Goal: Transaction & Acquisition: Purchase product/service

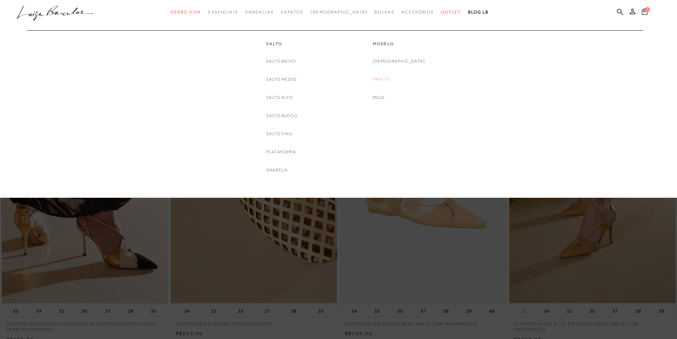
click at [390, 80] on link "Papete" at bounding box center [381, 79] width 17 height 7
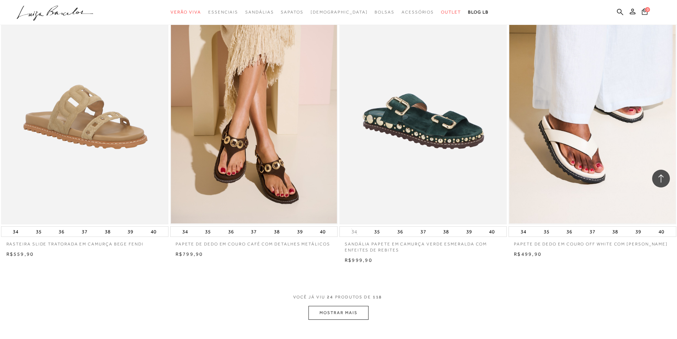
scroll to position [1609, 0]
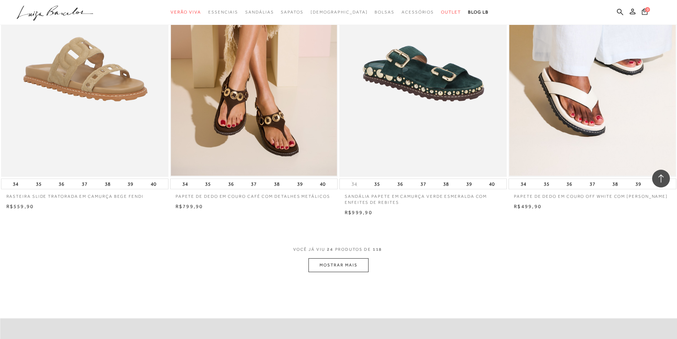
click at [349, 266] on button "MOSTRAR MAIS" at bounding box center [339, 265] width 60 height 14
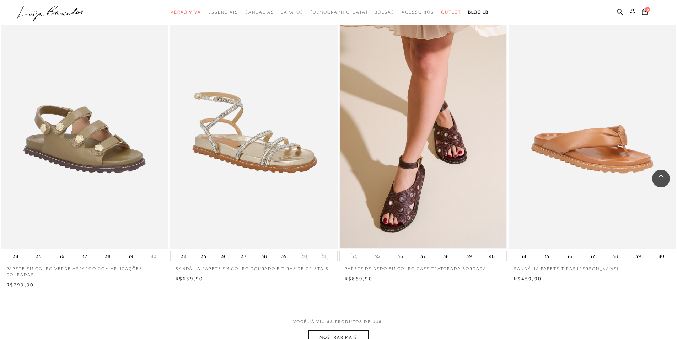
scroll to position [3496, 0]
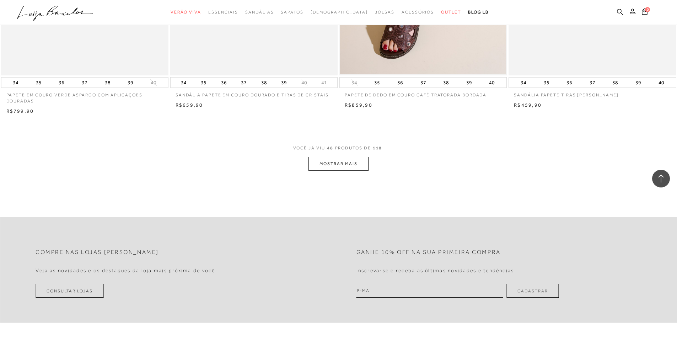
click at [347, 155] on span "VOCÊ JÁ VIU 48 PRODUTOS DE 118" at bounding box center [338, 150] width 91 height 13
click at [344, 165] on button "MOSTRAR MAIS" at bounding box center [339, 164] width 60 height 14
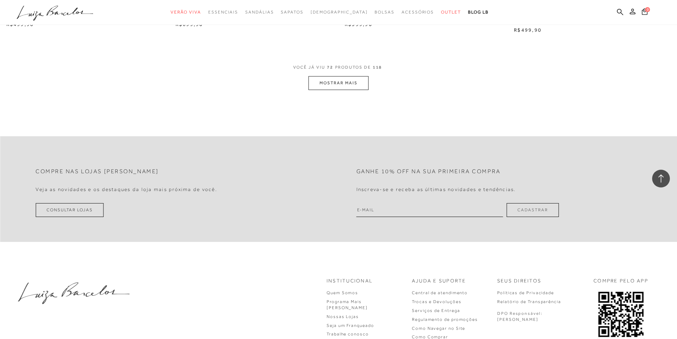
scroll to position [5357, 0]
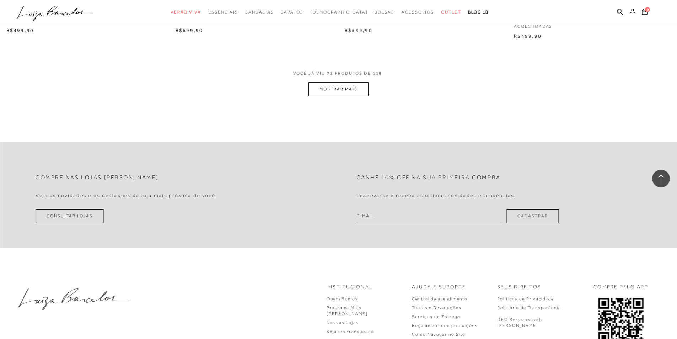
click at [334, 92] on button "MOSTRAR MAIS" at bounding box center [339, 89] width 60 height 14
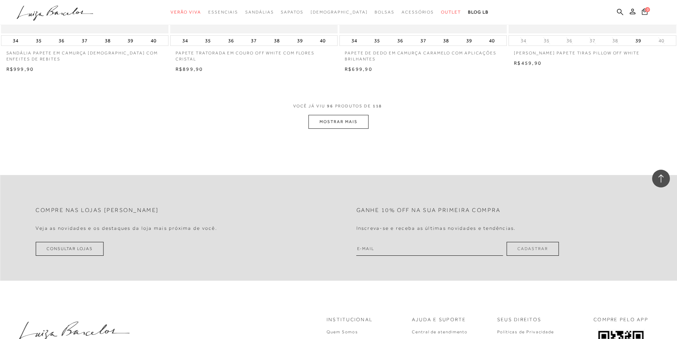
scroll to position [7168, 0]
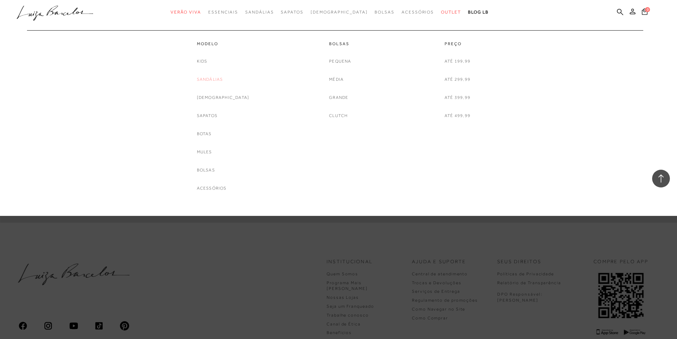
click at [222, 78] on link "Sandálias" at bounding box center [210, 79] width 26 height 7
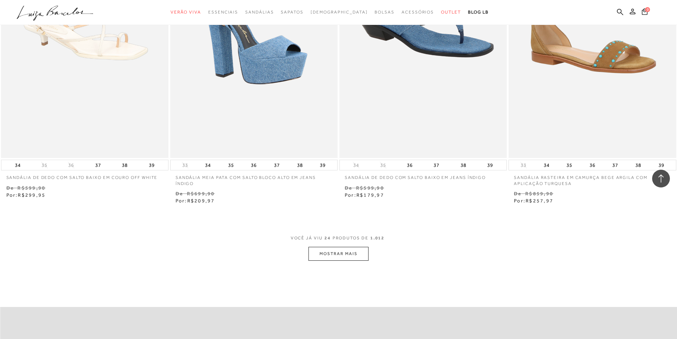
scroll to position [1762, 0]
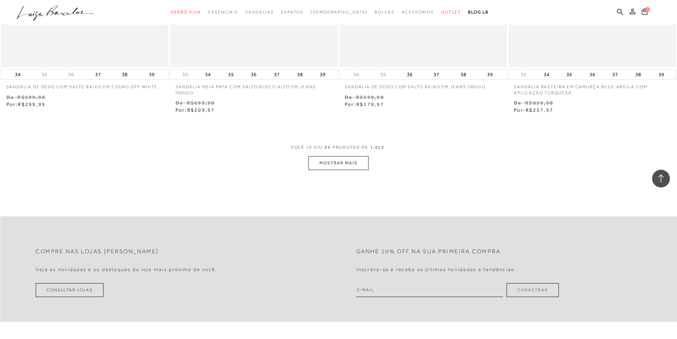
click at [353, 165] on button "MOSTRAR MAIS" at bounding box center [339, 163] width 60 height 14
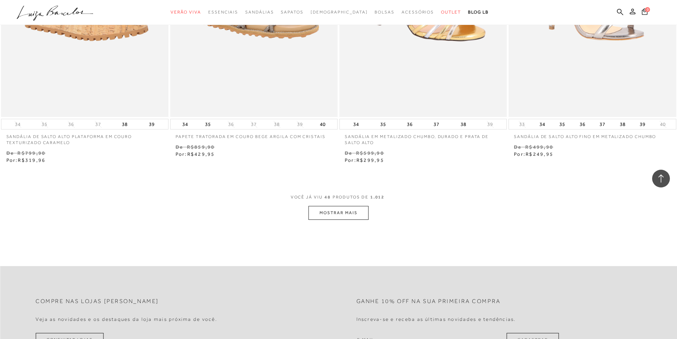
scroll to position [3565, 0]
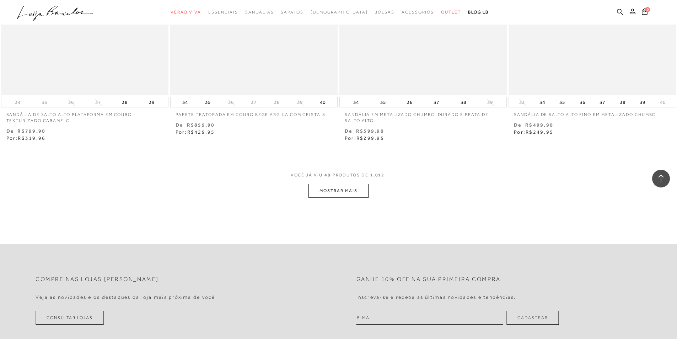
click at [355, 191] on button "MOSTRAR MAIS" at bounding box center [339, 191] width 60 height 14
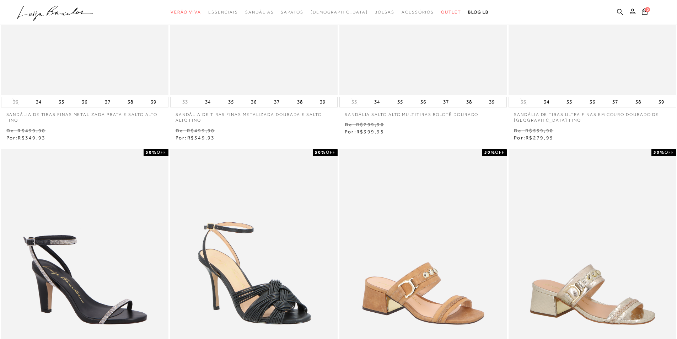
scroll to position [0, 0]
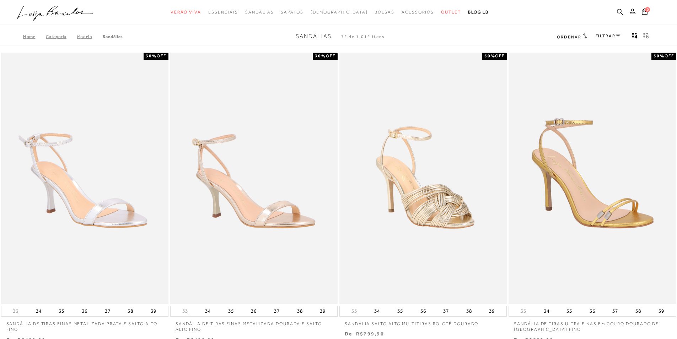
click at [606, 34] on link "FILTRAR" at bounding box center [608, 35] width 25 height 5
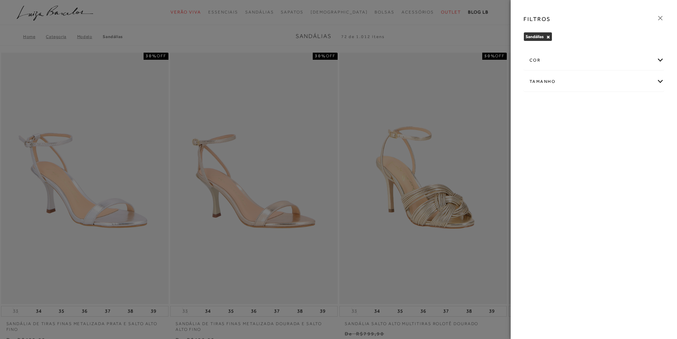
click at [658, 59] on div "cor" at bounding box center [594, 60] width 140 height 19
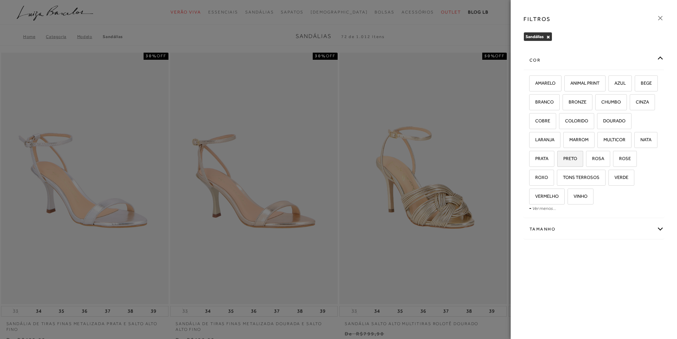
click at [577, 159] on span "PRETO" at bounding box center [567, 158] width 19 height 5
click at [564, 159] on input "PRETO" at bounding box center [559, 159] width 7 height 7
checkbox input "true"
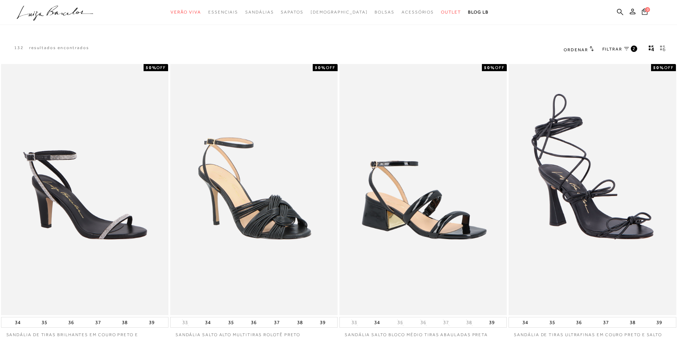
click at [620, 49] on span "FILTRAR" at bounding box center [613, 49] width 20 height 6
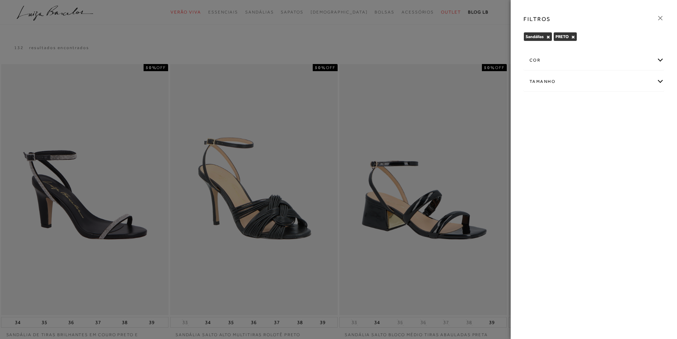
click at [661, 82] on div "Tamanho" at bounding box center [594, 81] width 140 height 19
click at [603, 127] on label "38" at bounding box center [604, 123] width 16 height 15
click at [602, 127] on input "38" at bounding box center [598, 124] width 7 height 7
checkbox input "true"
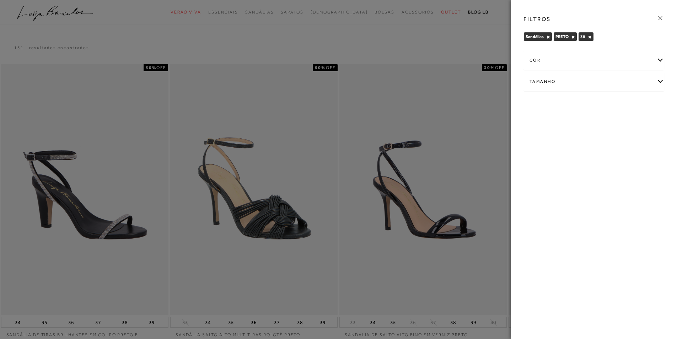
click at [599, 83] on div "Tamanho" at bounding box center [594, 81] width 140 height 19
click at [465, 103] on div at bounding box center [338, 169] width 677 height 339
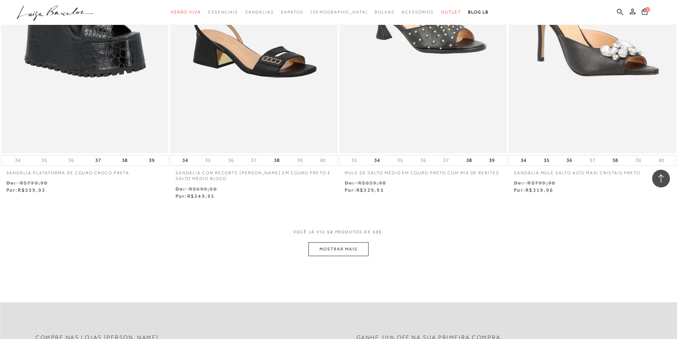
scroll to position [787, 0]
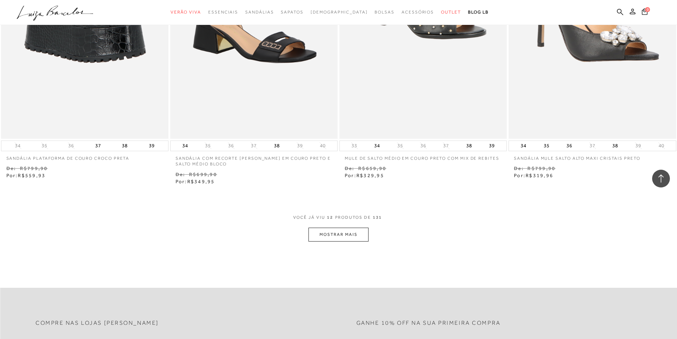
click at [359, 234] on button "MOSTRAR MAIS" at bounding box center [339, 235] width 60 height 14
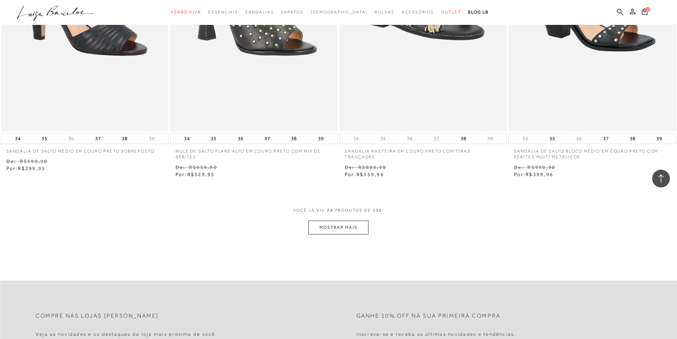
scroll to position [1766, 0]
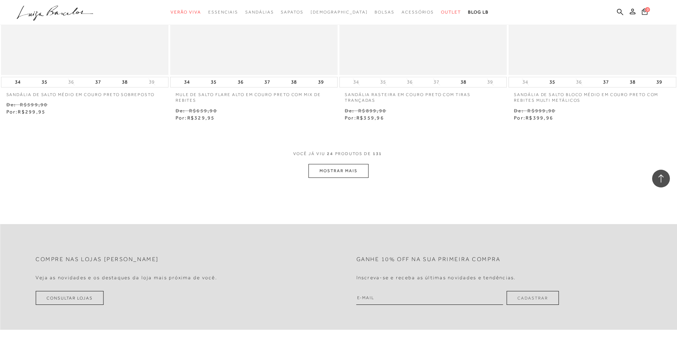
click at [346, 170] on button "MOSTRAR MAIS" at bounding box center [339, 171] width 60 height 14
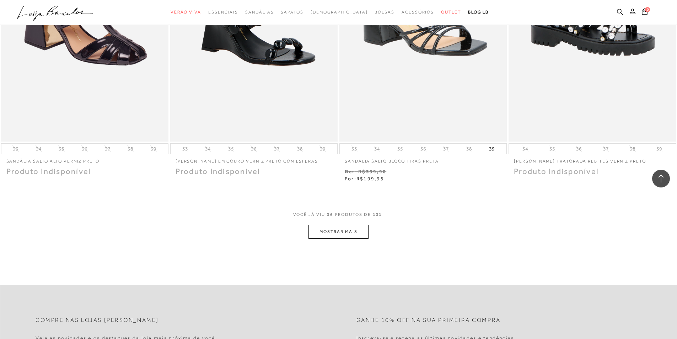
scroll to position [2663, 0]
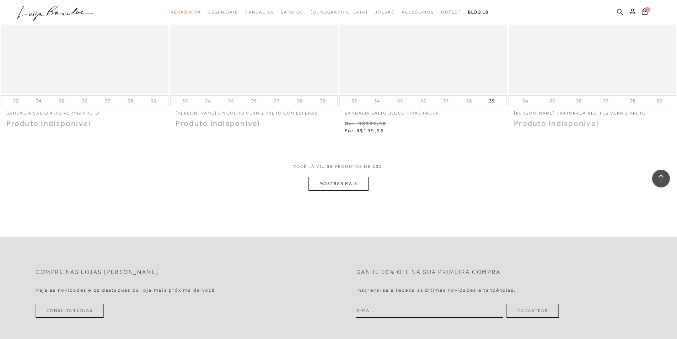
click at [354, 182] on button "MOSTRAR MAIS" at bounding box center [339, 184] width 60 height 14
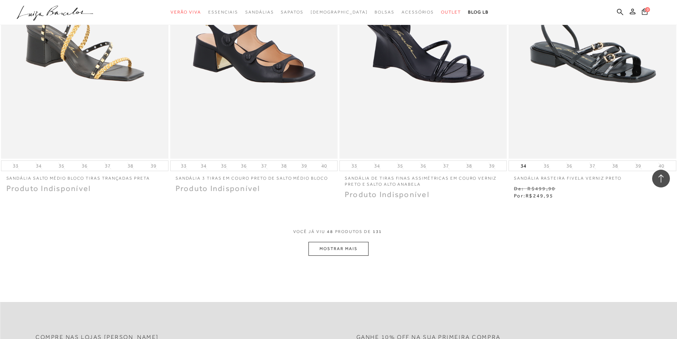
scroll to position [3505, 0]
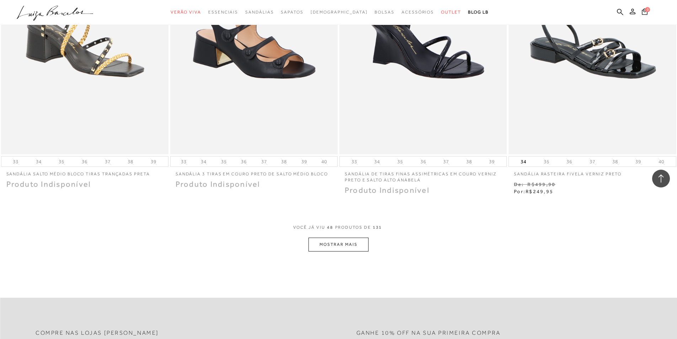
click at [358, 246] on button "MOSTRAR MAIS" at bounding box center [339, 245] width 60 height 14
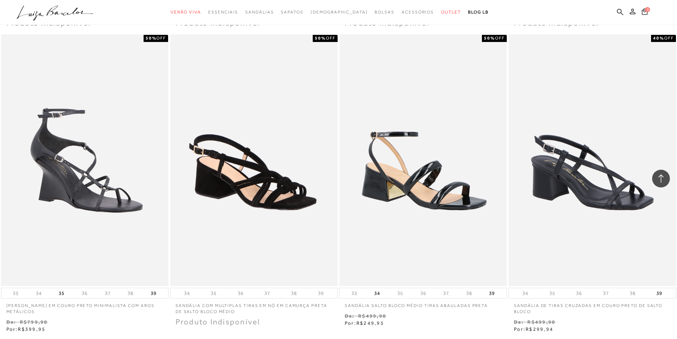
scroll to position [3987, 0]
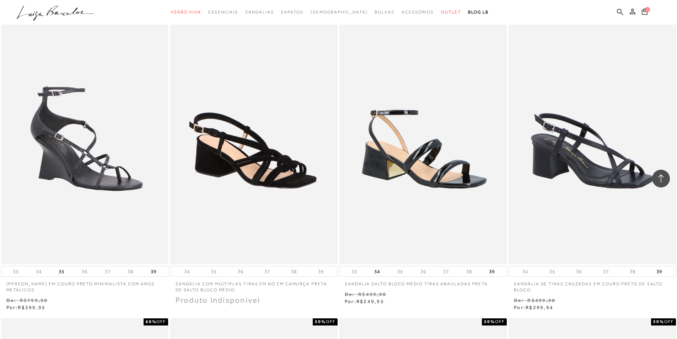
click at [286, 157] on img at bounding box center [254, 138] width 166 height 249
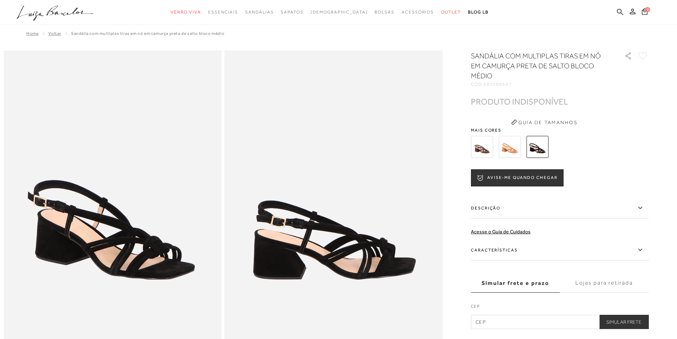
click at [486, 149] on img at bounding box center [482, 147] width 22 height 22
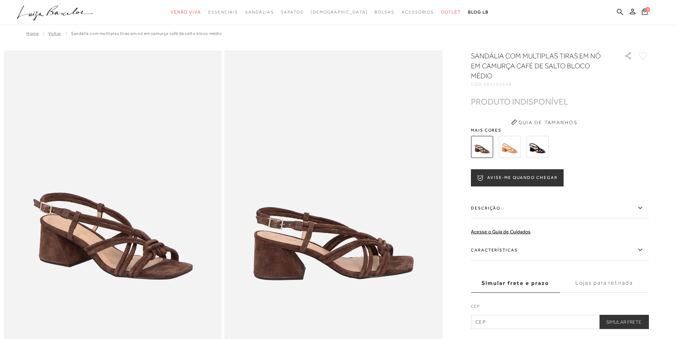
click at [511, 146] on img at bounding box center [510, 147] width 22 height 22
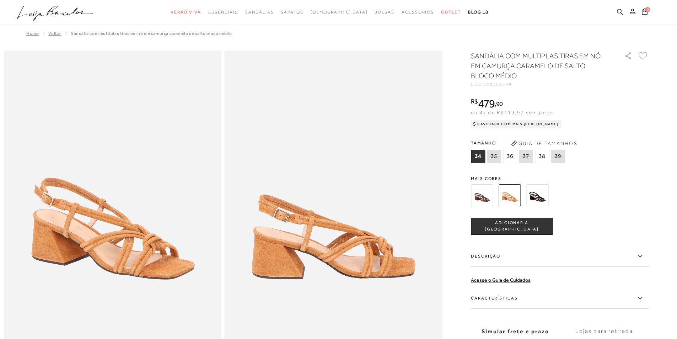
click at [487, 197] on img at bounding box center [482, 195] width 22 height 22
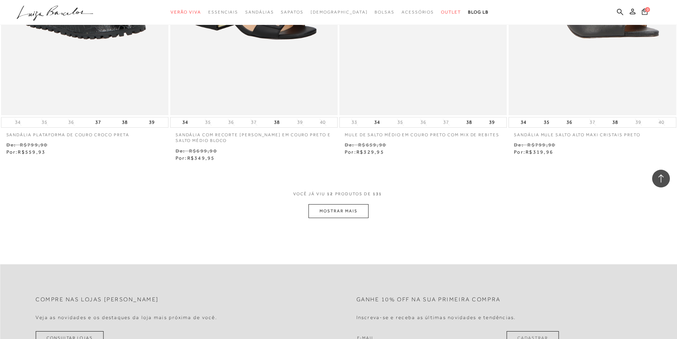
scroll to position [818, 0]
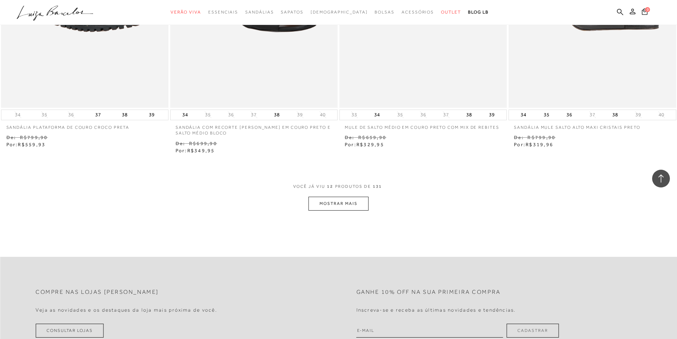
click at [357, 201] on button "MOSTRAR MAIS" at bounding box center [339, 204] width 60 height 14
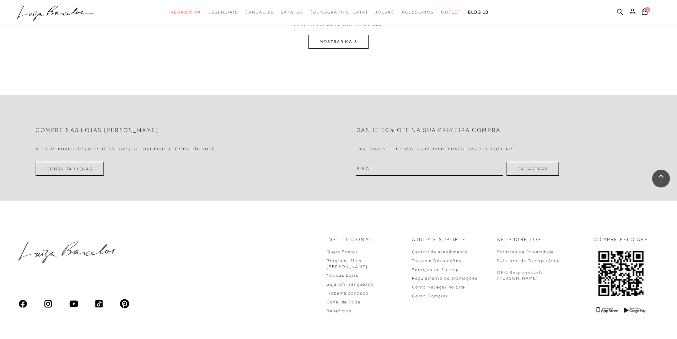
scroll to position [1916, 0]
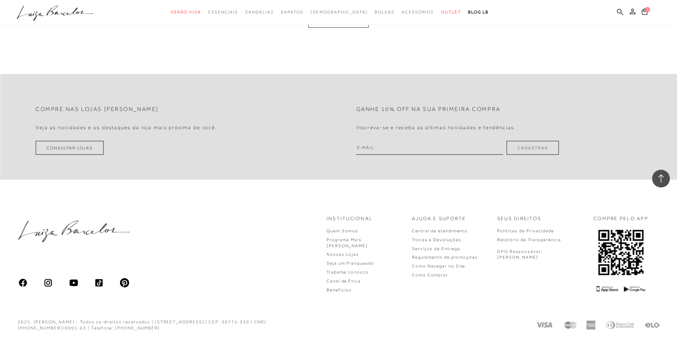
click at [353, 26] on button "MOSTRAR MAIS" at bounding box center [339, 21] width 60 height 14
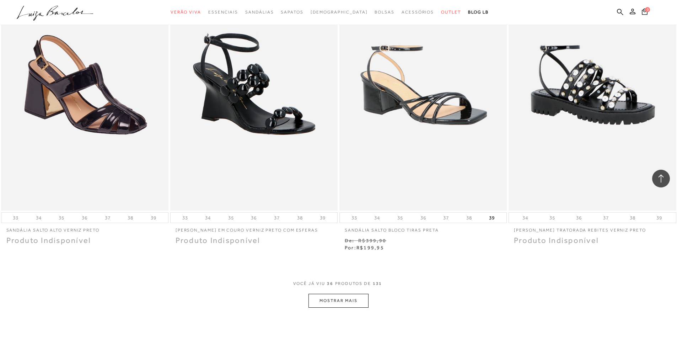
scroll to position [2611, 0]
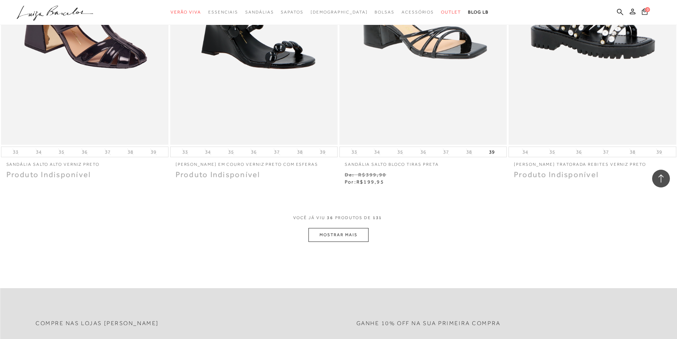
click at [349, 234] on button "MOSTRAR MAIS" at bounding box center [339, 235] width 60 height 14
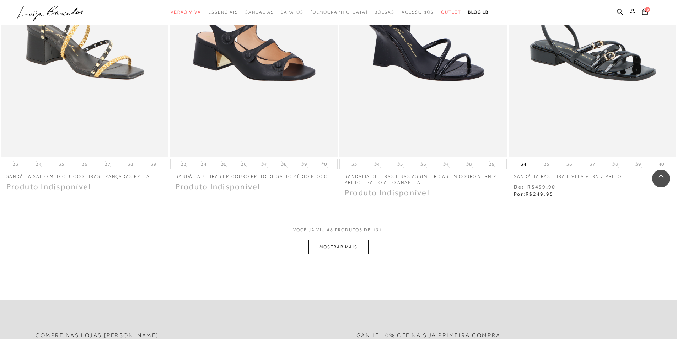
scroll to position [3524, 0]
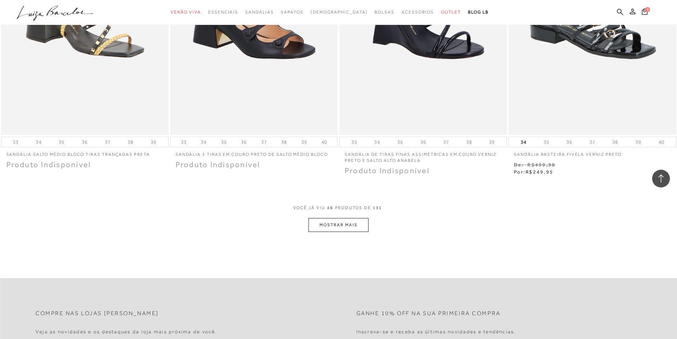
click at [345, 222] on button "MOSTRAR MAIS" at bounding box center [339, 225] width 60 height 14
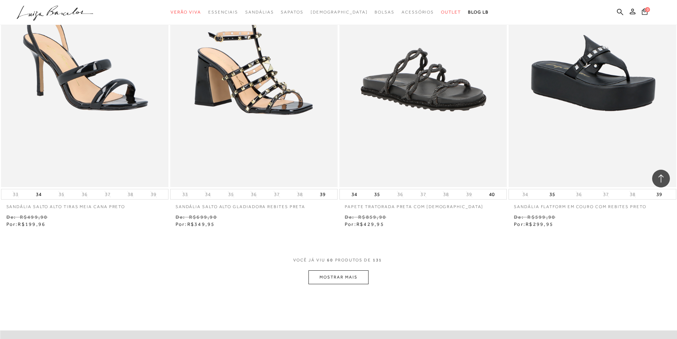
scroll to position [4467, 0]
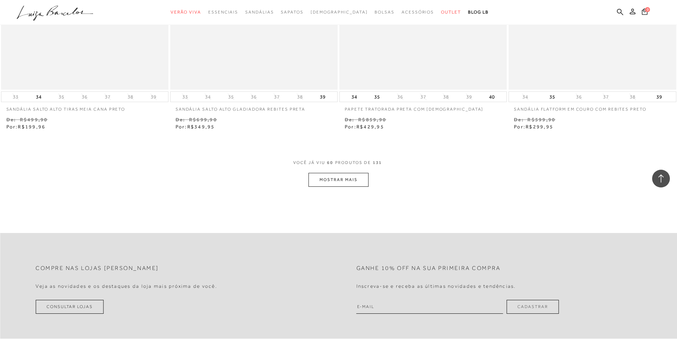
click at [341, 183] on button "MOSTRAR MAIS" at bounding box center [339, 180] width 60 height 14
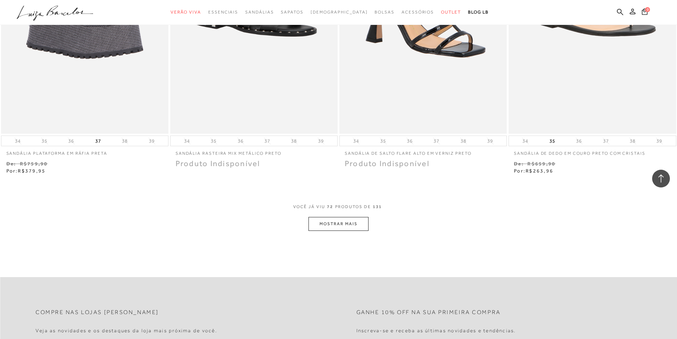
scroll to position [5409, 0]
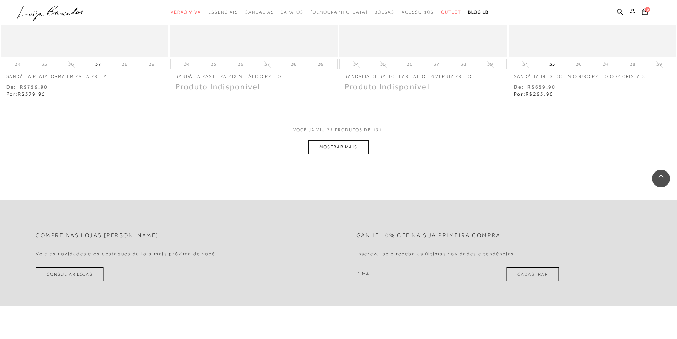
click at [353, 145] on button "MOSTRAR MAIS" at bounding box center [339, 147] width 60 height 14
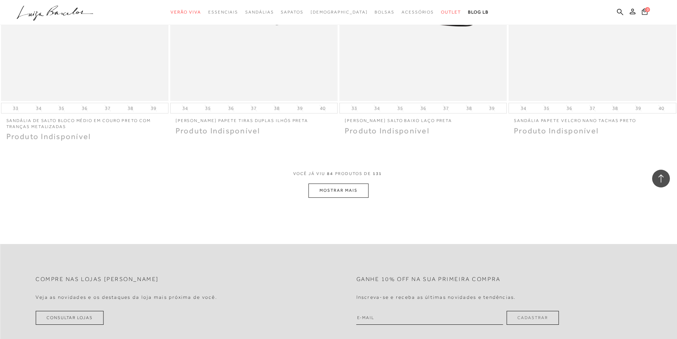
scroll to position [6289, 0]
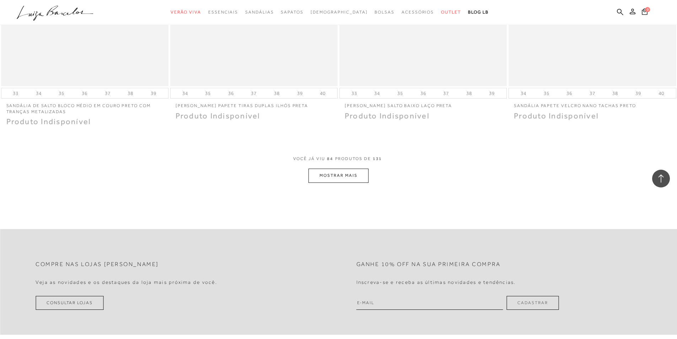
click at [334, 172] on button "MOSTRAR MAIS" at bounding box center [339, 176] width 60 height 14
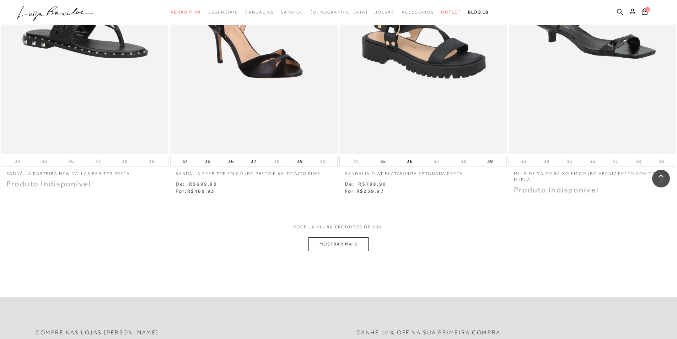
scroll to position [7176, 0]
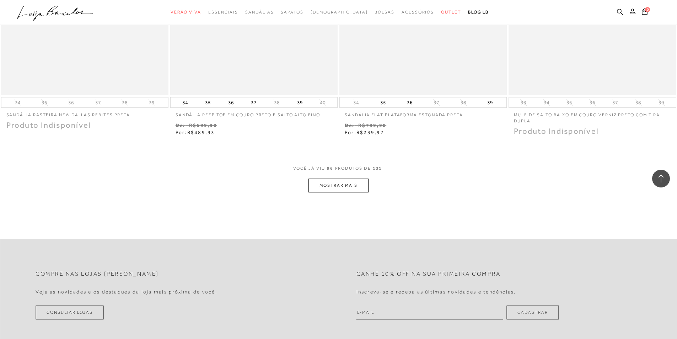
click at [350, 189] on button "MOSTRAR MAIS" at bounding box center [339, 185] width 60 height 14
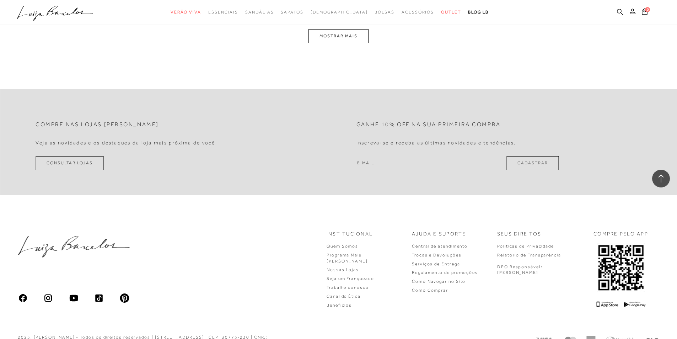
scroll to position [8159, 0]
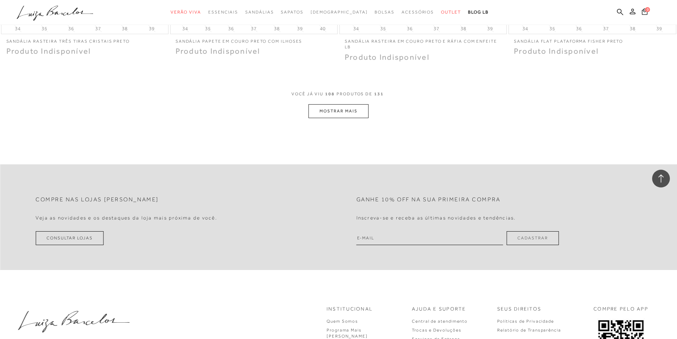
click at [356, 115] on button "MOSTRAR MAIS" at bounding box center [339, 111] width 60 height 14
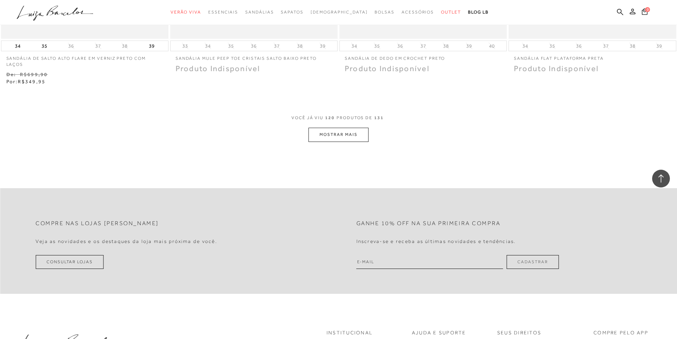
scroll to position [9092, 0]
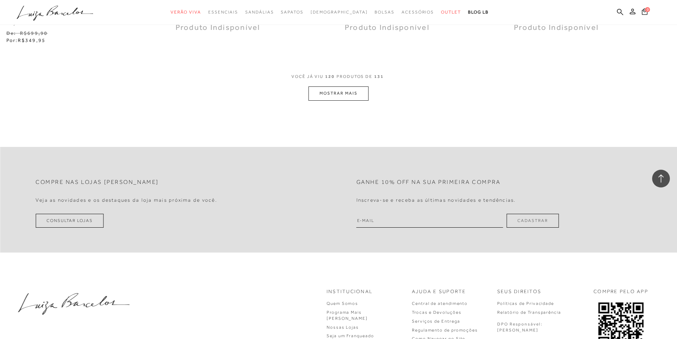
click at [348, 94] on button "MOSTRAR MAIS" at bounding box center [339, 93] width 60 height 14
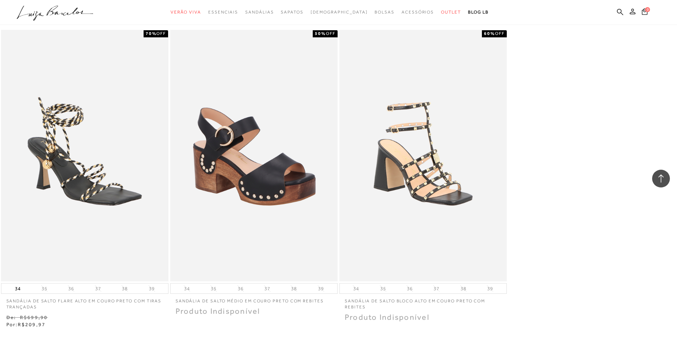
scroll to position [9758, 0]
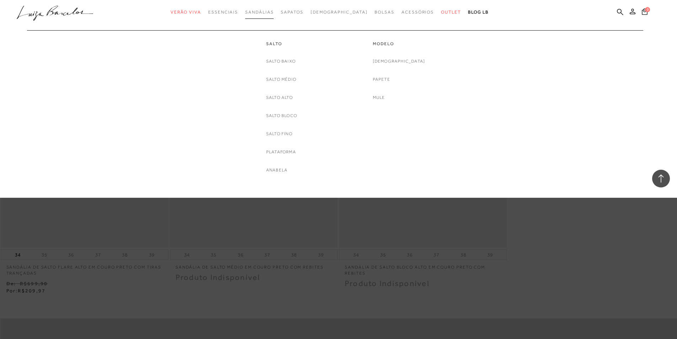
click at [274, 10] on span "Sandálias" at bounding box center [259, 12] width 28 height 5
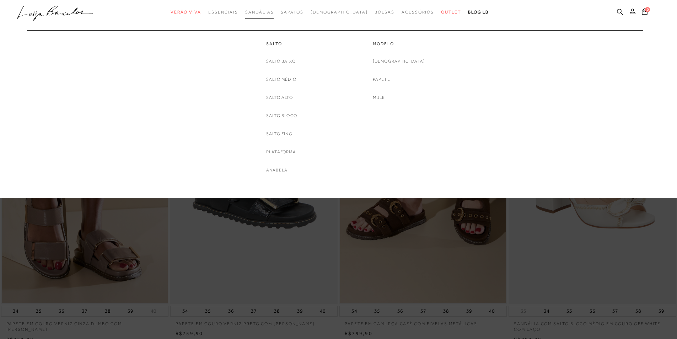
click at [264, 11] on span "Sandálias" at bounding box center [259, 12] width 28 height 5
click at [291, 80] on link "Salto Médio" at bounding box center [281, 79] width 30 height 7
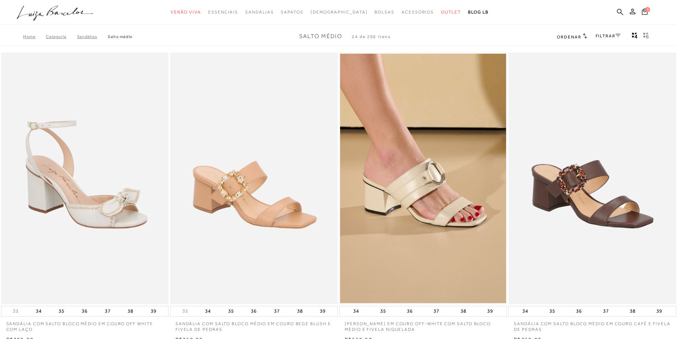
click at [618, 34] on icon at bounding box center [618, 36] width 5 height 4
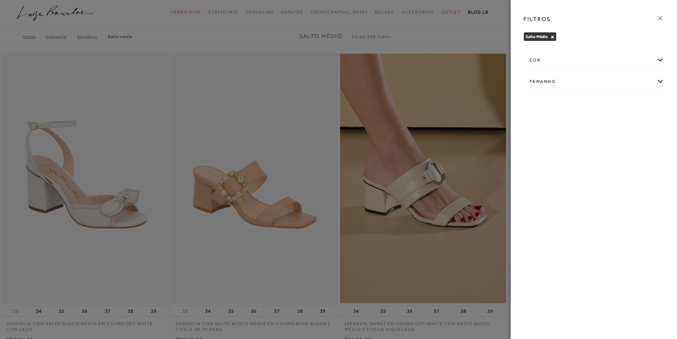
click at [656, 61] on div "cor" at bounding box center [594, 60] width 140 height 19
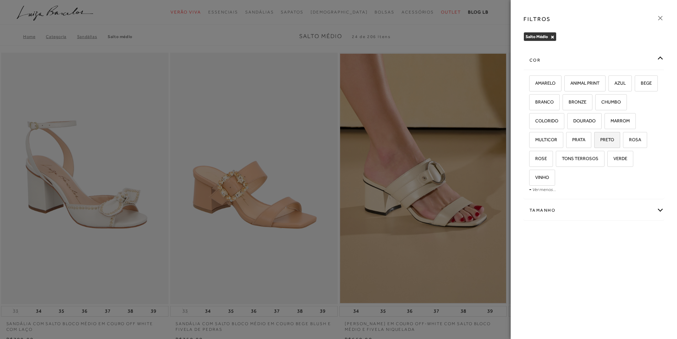
click at [609, 138] on span "PRETO" at bounding box center [604, 139] width 19 height 5
click at [601, 138] on input "PRETO" at bounding box center [596, 140] width 7 height 7
checkbox input "true"
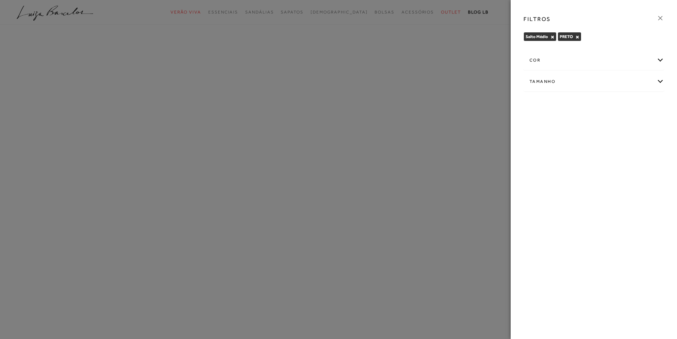
click at [661, 80] on div "Tamanho" at bounding box center [594, 81] width 140 height 19
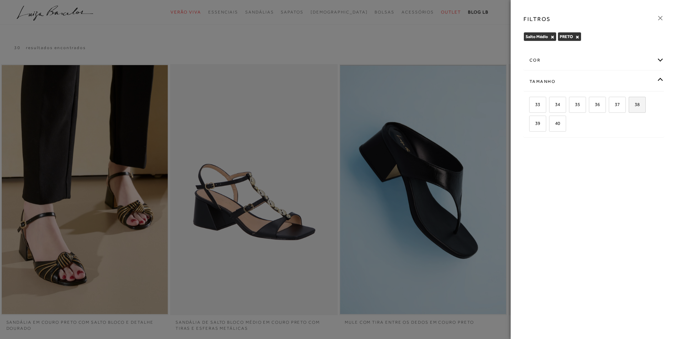
click at [642, 110] on label "38" at bounding box center [637, 104] width 16 height 15
click at [635, 109] on input "38" at bounding box center [631, 105] width 7 height 7
checkbox input "true"
click at [490, 42] on div at bounding box center [338, 169] width 677 height 339
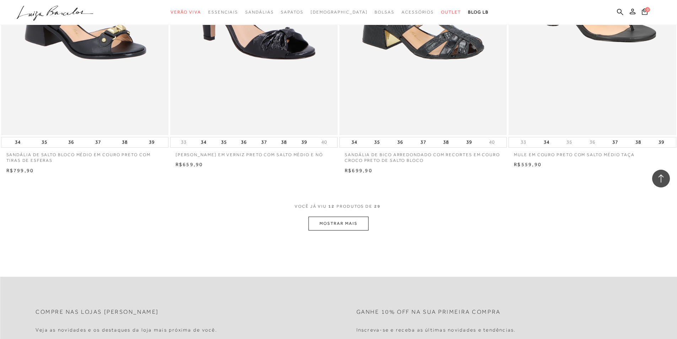
scroll to position [805, 0]
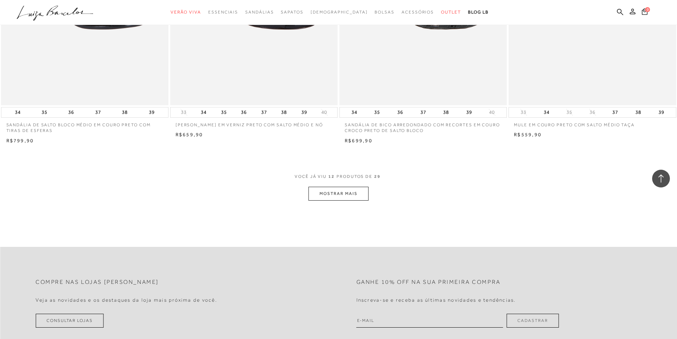
click at [345, 191] on button "MOSTRAR MAIS" at bounding box center [339, 194] width 60 height 14
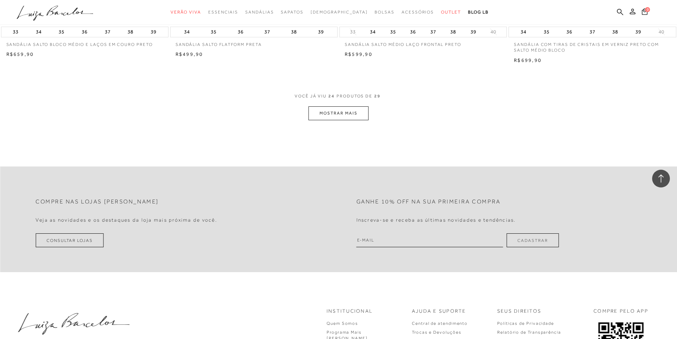
scroll to position [1788, 0]
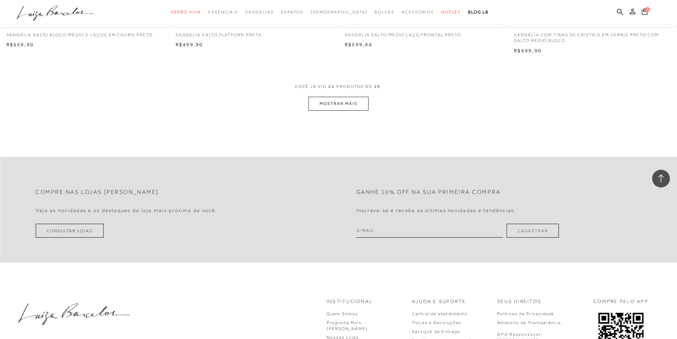
click at [332, 102] on button "MOSTRAR MAIS" at bounding box center [339, 104] width 60 height 14
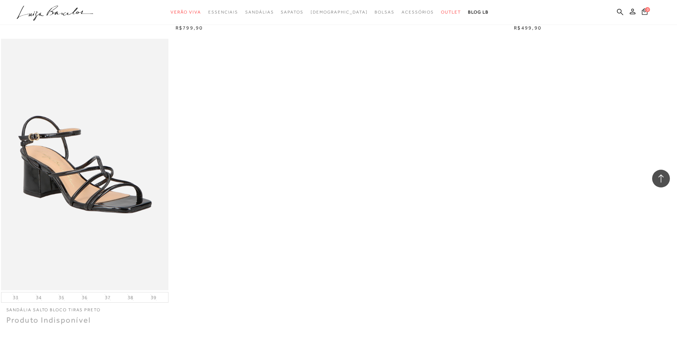
scroll to position [2111, 0]
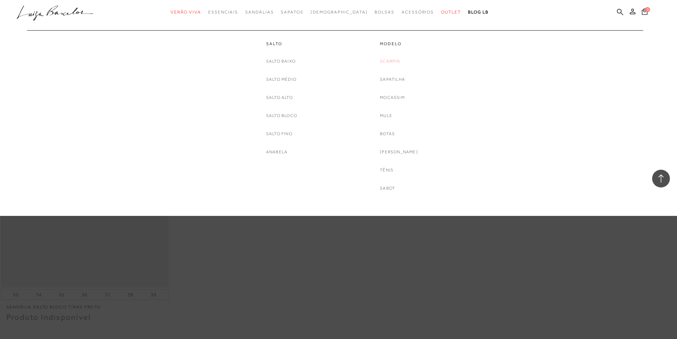
click at [400, 60] on link "Scarpin" at bounding box center [390, 61] width 20 height 7
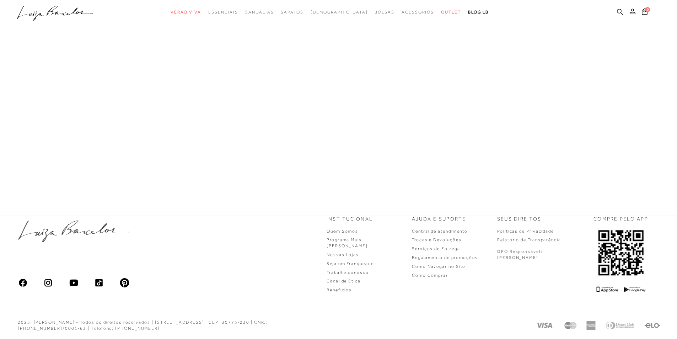
scroll to position [5, 0]
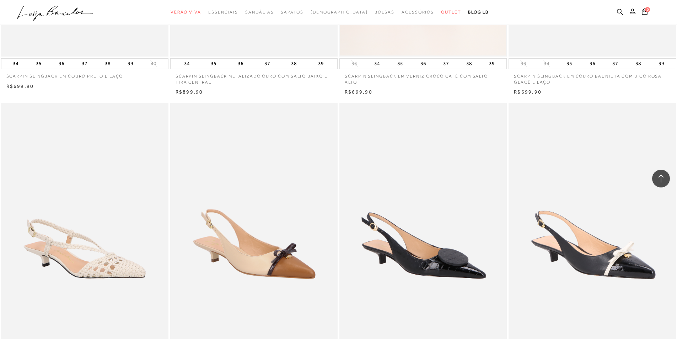
scroll to position [1145, 0]
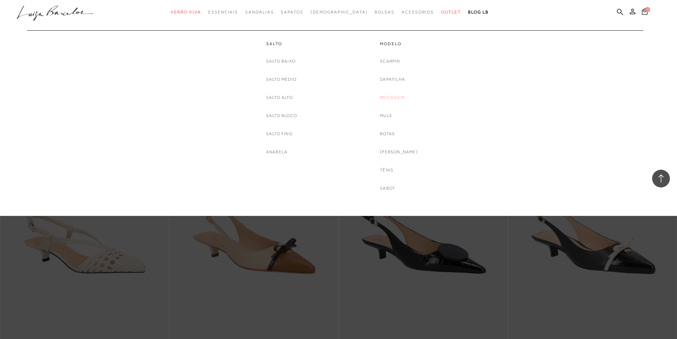
click at [401, 94] on link "Mocassim" at bounding box center [392, 97] width 25 height 7
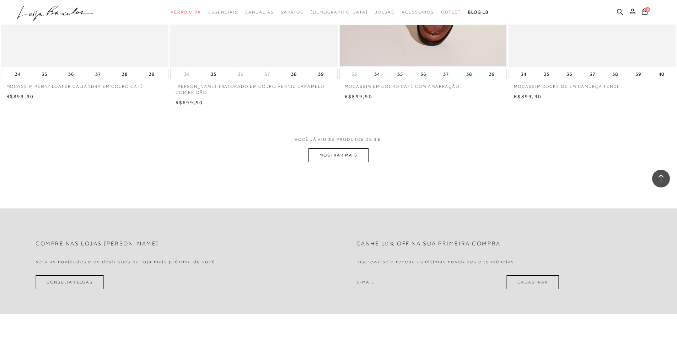
scroll to position [1724, 0]
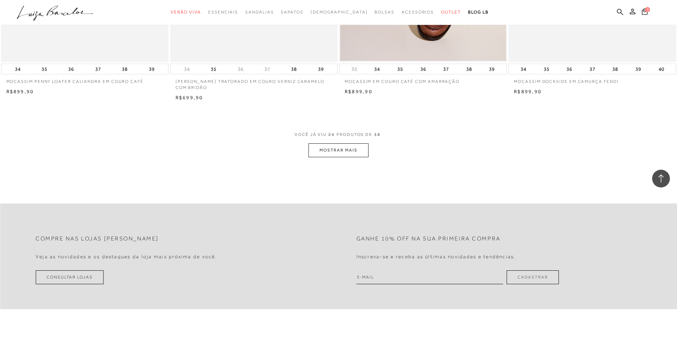
click at [337, 146] on button "MOSTRAR MAIS" at bounding box center [339, 150] width 60 height 14
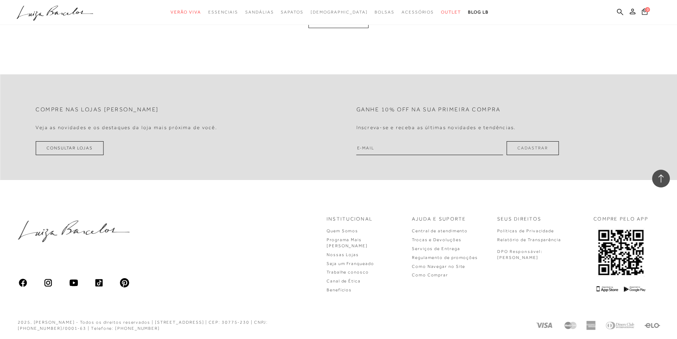
scroll to position [3488, 0]
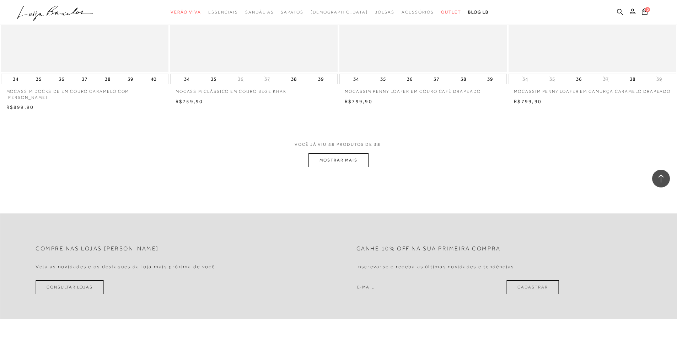
click at [332, 158] on button "MOSTRAR MAIS" at bounding box center [339, 160] width 60 height 14
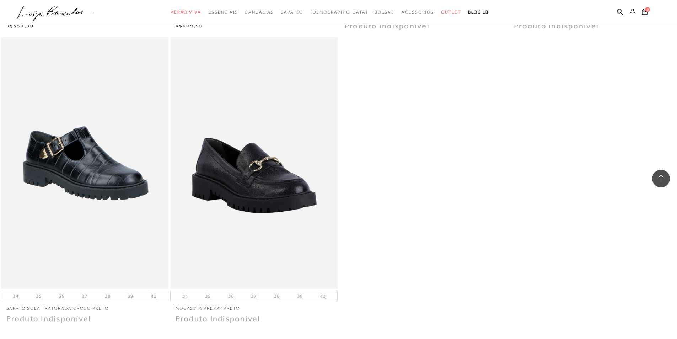
scroll to position [4201, 0]
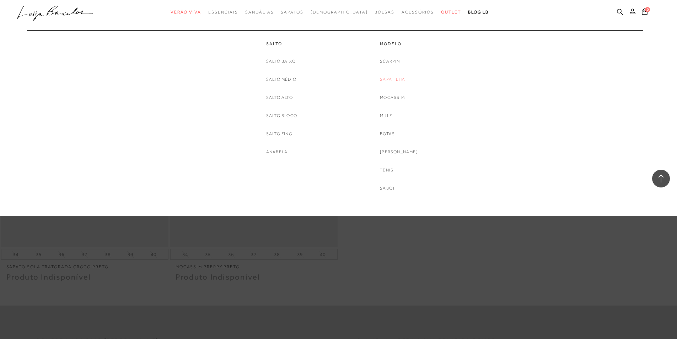
click at [395, 78] on link "Sapatilha" at bounding box center [392, 79] width 25 height 7
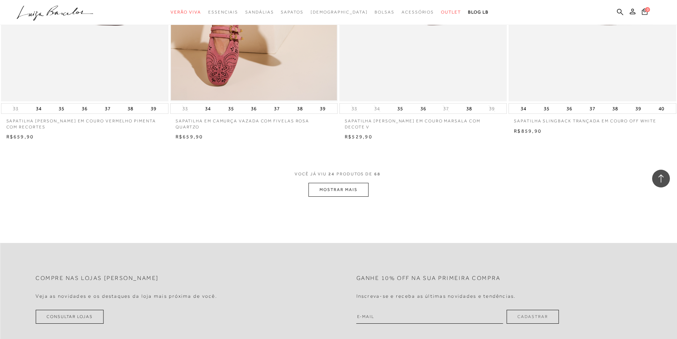
scroll to position [1693, 0]
click at [338, 181] on button "MOSTRAR MAIS" at bounding box center [339, 188] width 60 height 14
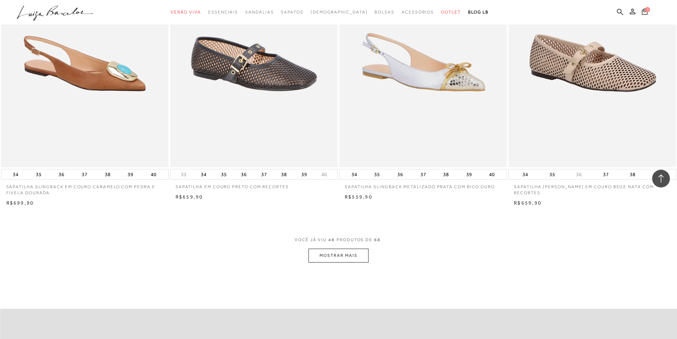
scroll to position [3415, 0]
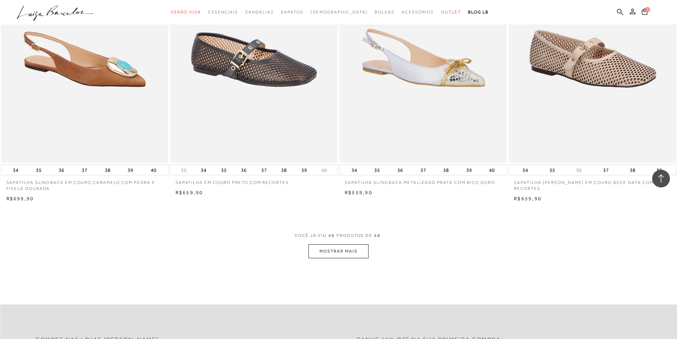
click at [351, 244] on button "MOSTRAR MAIS" at bounding box center [339, 251] width 60 height 14
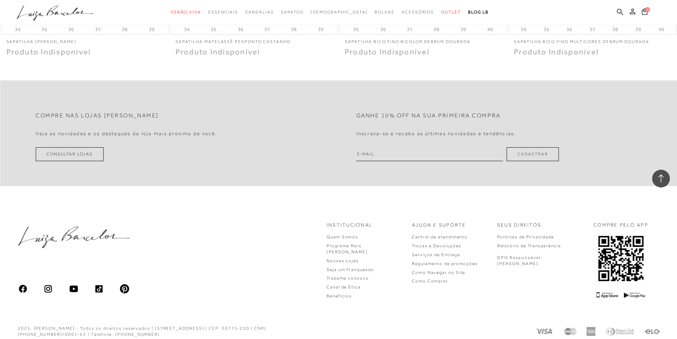
scroll to position [4968, 0]
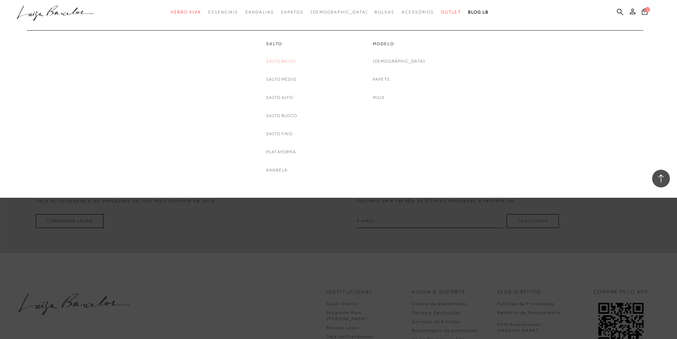
click at [275, 58] on link "Salto Baixo" at bounding box center [281, 61] width 30 height 7
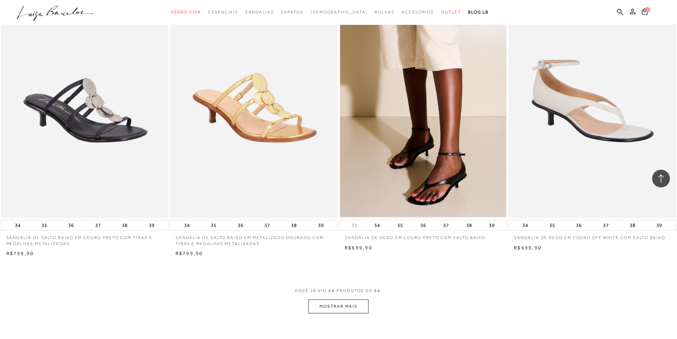
scroll to position [1634, 0]
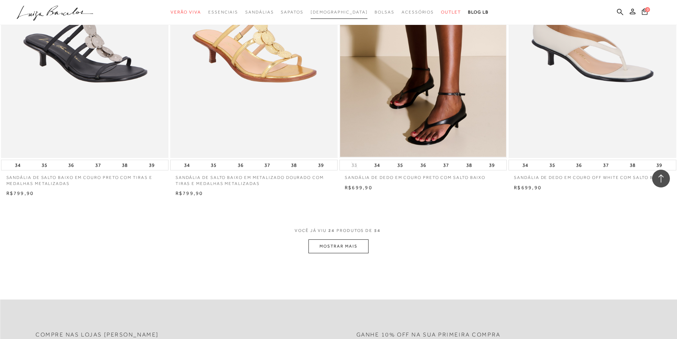
click at [331, 10] on span "[DEMOGRAPHIC_DATA]" at bounding box center [339, 12] width 57 height 5
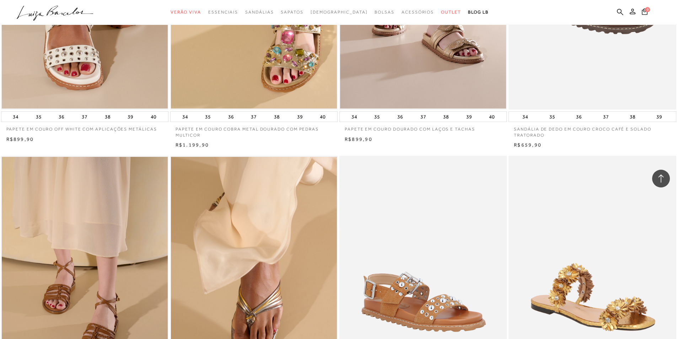
scroll to position [1476, 0]
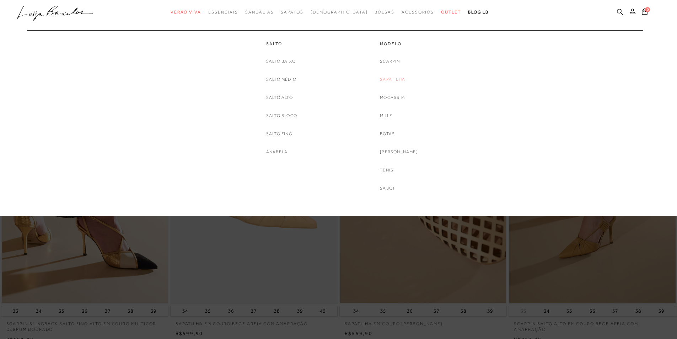
click at [393, 79] on link "Sapatilha" at bounding box center [392, 79] width 25 height 7
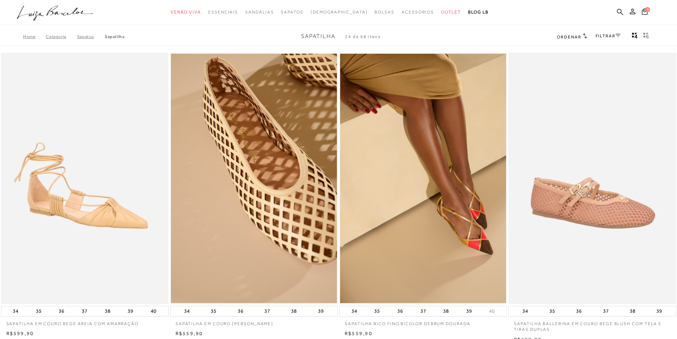
click at [614, 36] on link "FILTRAR" at bounding box center [608, 35] width 25 height 5
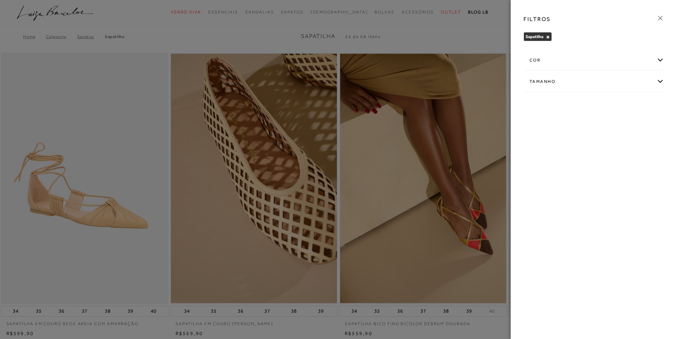
click at [656, 62] on div "cor" at bounding box center [594, 60] width 140 height 19
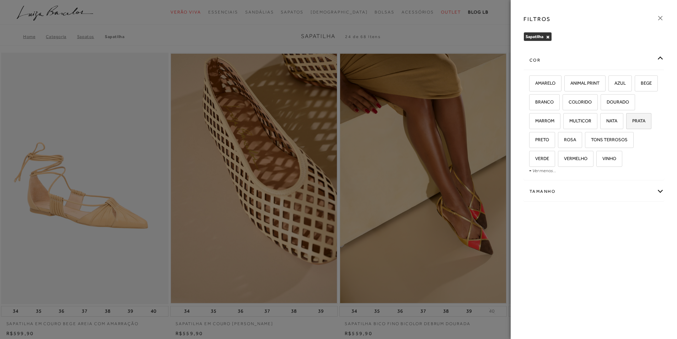
click at [627, 123] on span "PRATA" at bounding box center [636, 120] width 18 height 5
click at [625, 126] on input "PRATA" at bounding box center [628, 121] width 7 height 7
checkbox input "true"
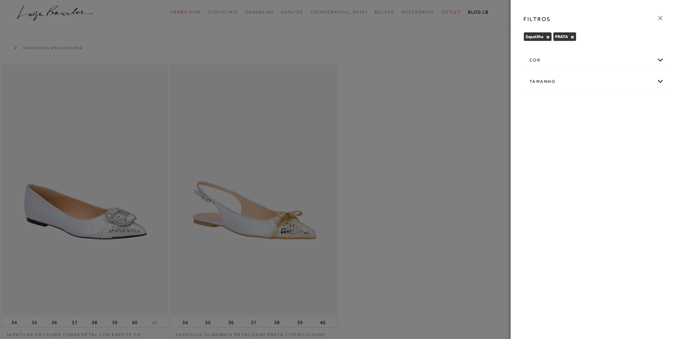
click at [659, 86] on div "Tamanho" at bounding box center [594, 81] width 140 height 19
click at [618, 107] on label "38" at bounding box center [617, 104] width 16 height 15
click at [615, 107] on input "38" at bounding box center [611, 105] width 7 height 7
checkbox input "true"
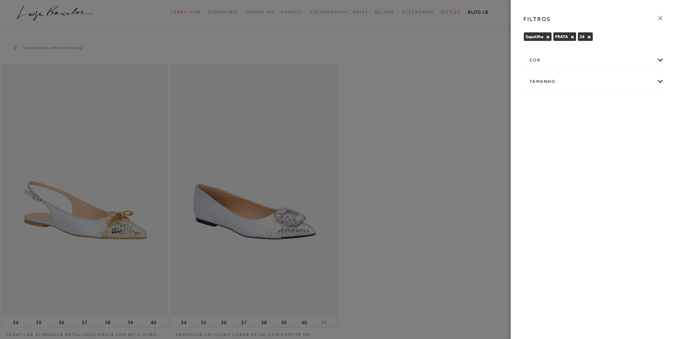
click at [481, 101] on div at bounding box center [338, 169] width 677 height 339
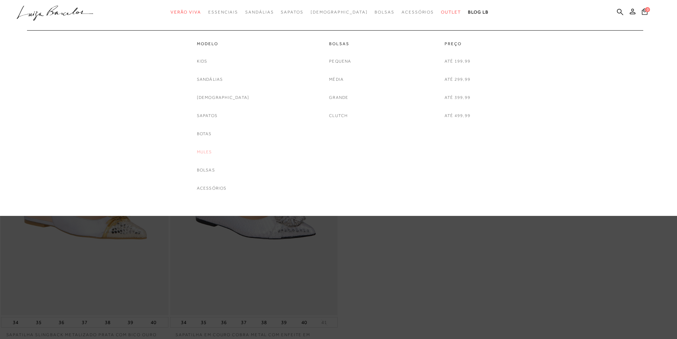
click at [212, 148] on link "Mules" at bounding box center [204, 151] width 15 height 7
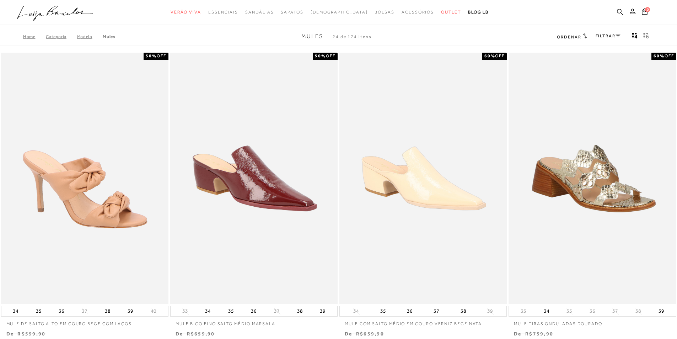
click at [600, 35] on link "FILTRAR" at bounding box center [608, 35] width 25 height 5
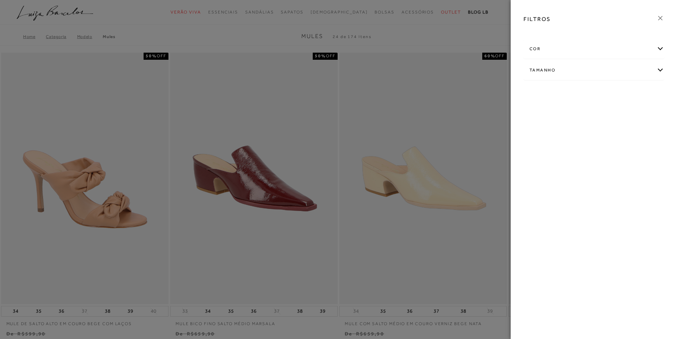
click at [647, 52] on div "cor" at bounding box center [594, 48] width 140 height 19
click at [588, 91] on span "CHUMBO" at bounding box center [576, 90] width 25 height 5
click at [569, 91] on input "CHUMBO" at bounding box center [565, 91] width 7 height 7
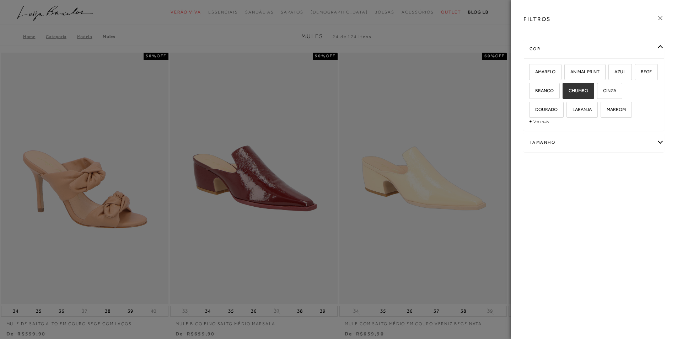
checkbox input "true"
